Goal: Task Accomplishment & Management: Use online tool/utility

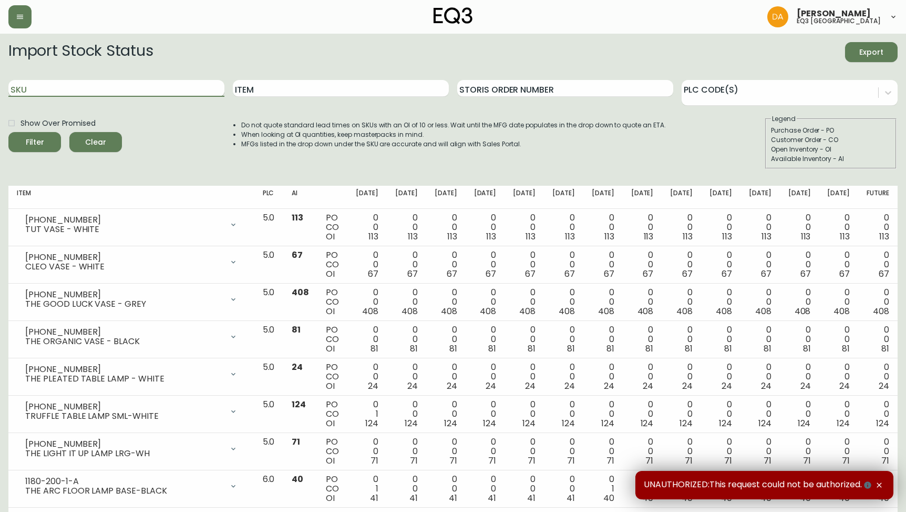
click at [177, 89] on input "SKU" at bounding box center [116, 88] width 216 height 17
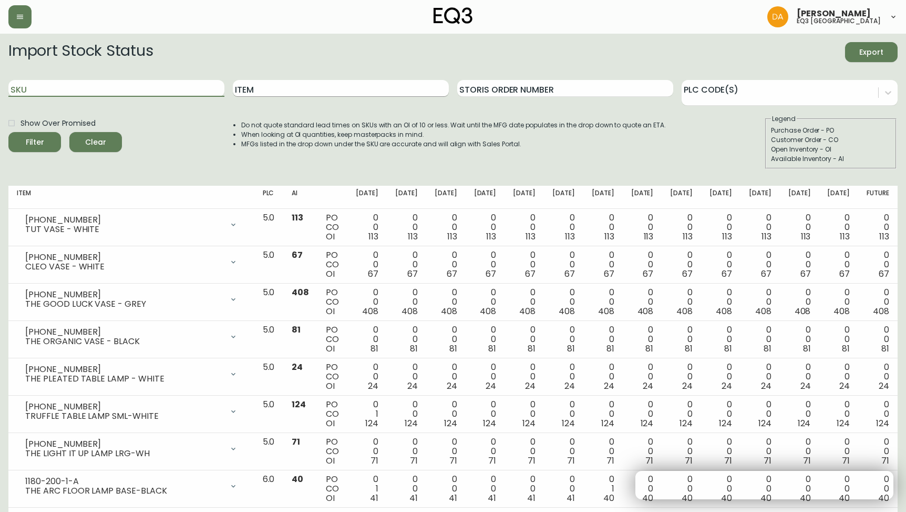
click at [363, 93] on input "Item" at bounding box center [341, 88] width 216 height 17
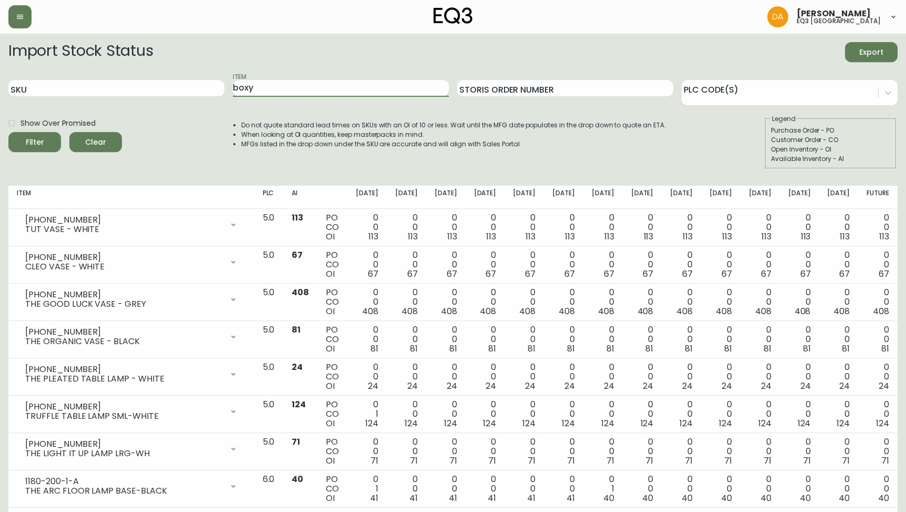
type input "boxy"
click at [8, 132] on button "Filter" at bounding box center [34, 142] width 53 height 20
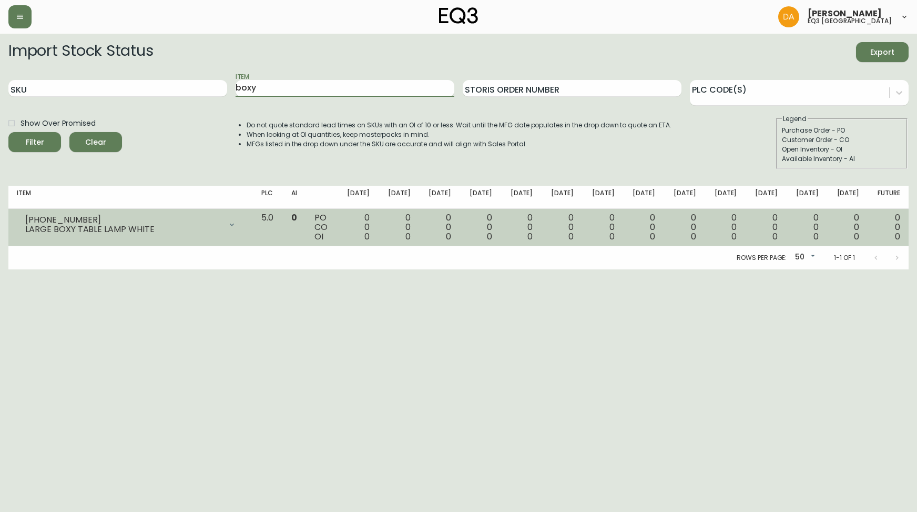
click at [241, 226] on div at bounding box center [231, 224] width 21 height 21
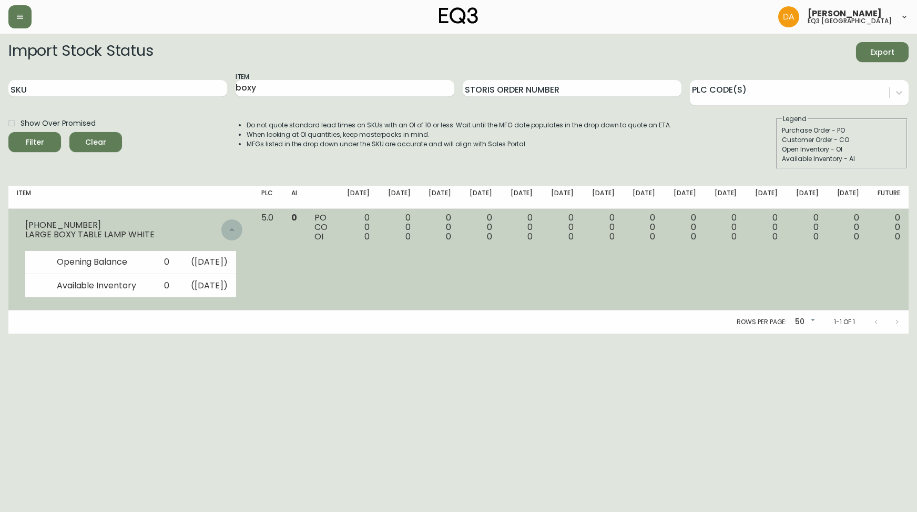
click at [242, 226] on div at bounding box center [231, 229] width 21 height 21
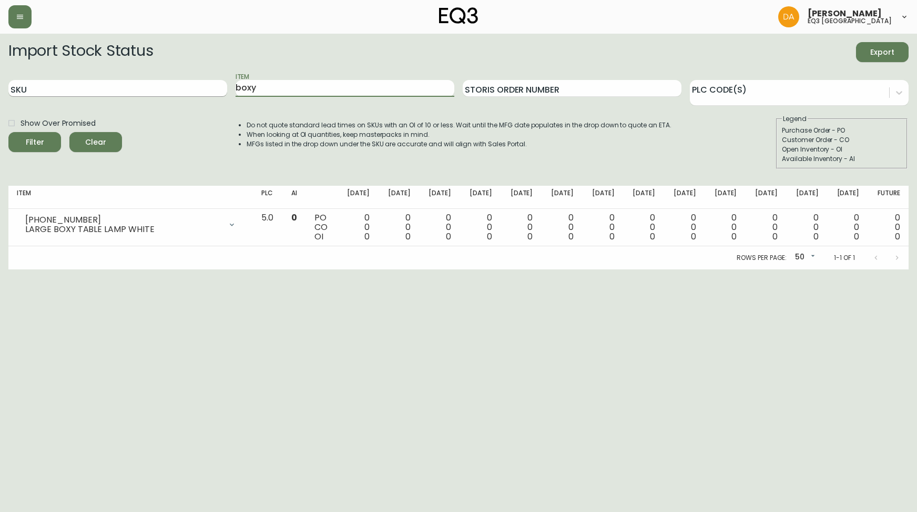
drag, startPoint x: 326, startPoint y: 94, endPoint x: 118, endPoint y: 82, distance: 208.0
click at [123, 83] on div "SKU Item boxy Storis Order Number PLC Code(s)" at bounding box center [458, 89] width 900 height 34
type input "[PERSON_NAME]"
click at [8, 132] on button "Filter" at bounding box center [34, 142] width 53 height 20
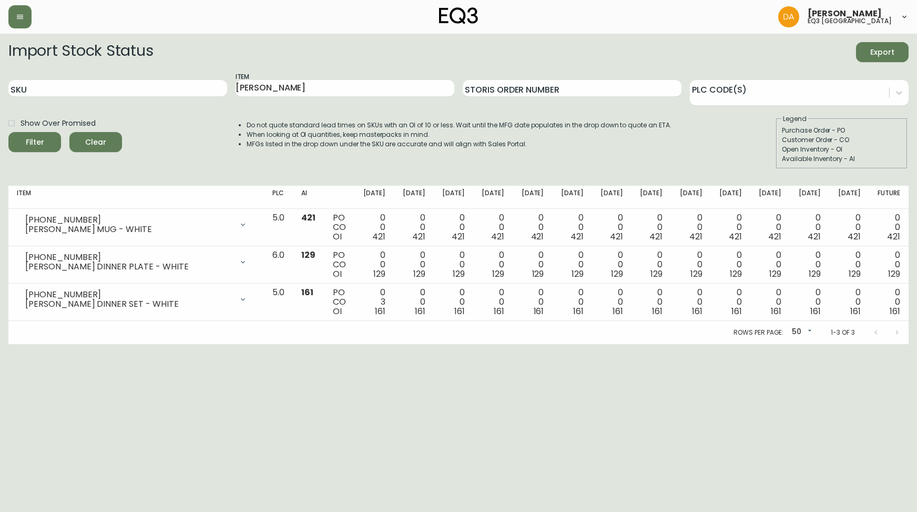
click at [301, 344] on html "[PERSON_NAME] eq3 calgary Import Stock Status Export SKU Item [PERSON_NAME] Sto…" at bounding box center [458, 172] width 917 height 344
click at [745, 344] on html "[PERSON_NAME] eq3 calgary Import Stock Status Export SKU Item [PERSON_NAME] Sto…" at bounding box center [458, 172] width 917 height 344
